Goal: Task Accomplishment & Management: Manage account settings

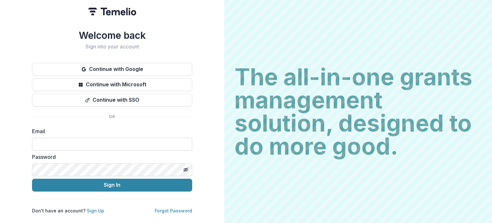
click at [53, 142] on input at bounding box center [112, 144] width 160 height 13
type input "**********"
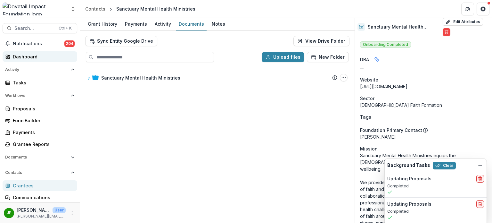
click at [33, 60] on link "Dashboard" at bounding box center [40, 56] width 75 height 11
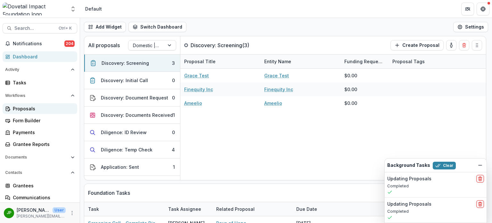
select select "**********"
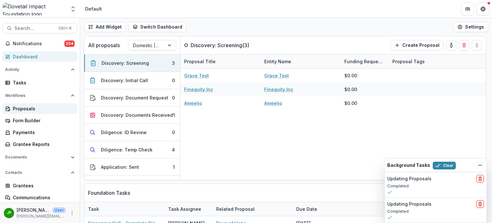
select select "**********"
click at [32, 107] on div "Proposals" at bounding box center [42, 108] width 59 height 7
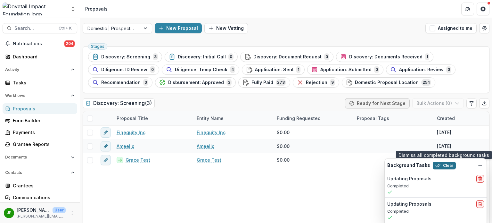
click at [440, 166] on button "Clear" at bounding box center [444, 166] width 23 height 8
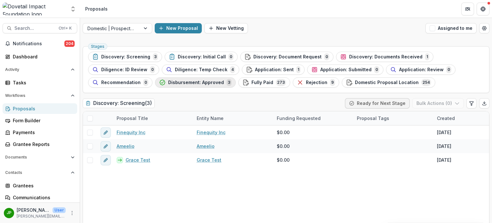
click at [183, 79] on div "Disbursement: Approved 3" at bounding box center [195, 82] width 72 height 7
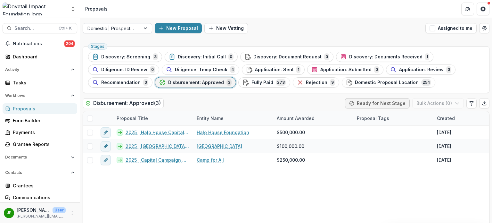
click at [126, 27] on div at bounding box center [112, 28] width 48 height 8
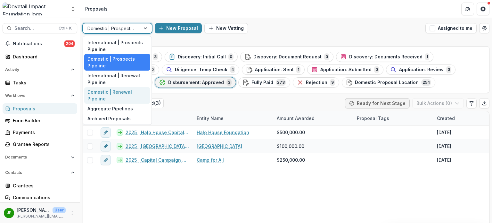
click at [124, 89] on div "Domestic | Renewal Pipeline" at bounding box center [117, 95] width 66 height 17
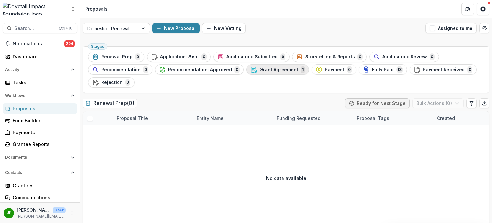
click at [260, 71] on span "Grant Agreement" at bounding box center [279, 69] width 39 height 5
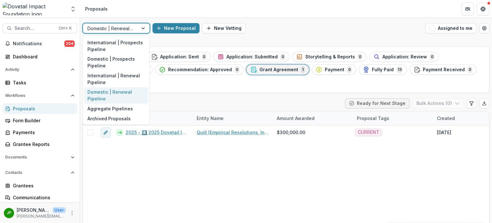
click at [127, 25] on div at bounding box center [111, 28] width 46 height 8
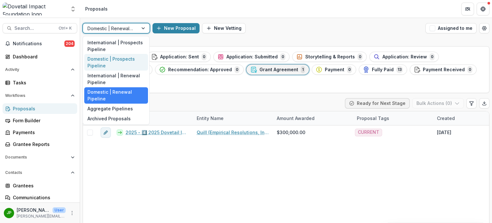
click at [122, 60] on div "Domestic | Prospects Pipeline" at bounding box center [116, 62] width 64 height 17
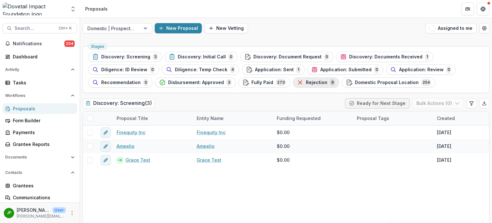
click at [306, 82] on span "Rejection" at bounding box center [316, 82] width 21 height 5
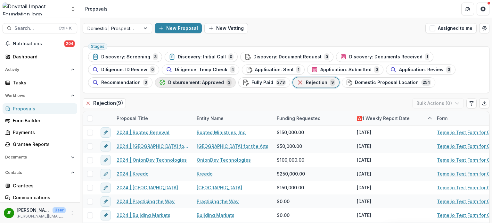
click at [197, 82] on span "Disbursement: Approved" at bounding box center [196, 82] width 56 height 5
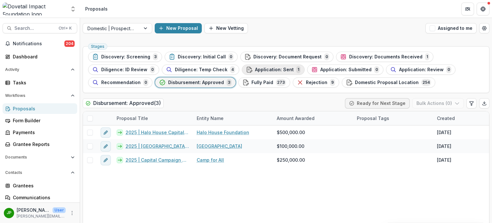
click at [277, 72] on span "Application: Sent" at bounding box center [274, 69] width 39 height 5
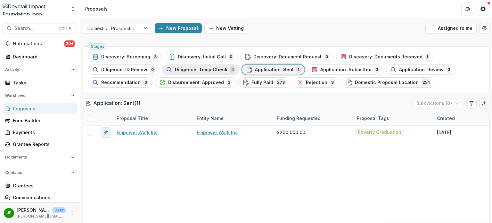
click at [205, 65] on button "Diligence: Temp Check 4" at bounding box center [201, 69] width 78 height 10
